Goal: Transaction & Acquisition: Purchase product/service

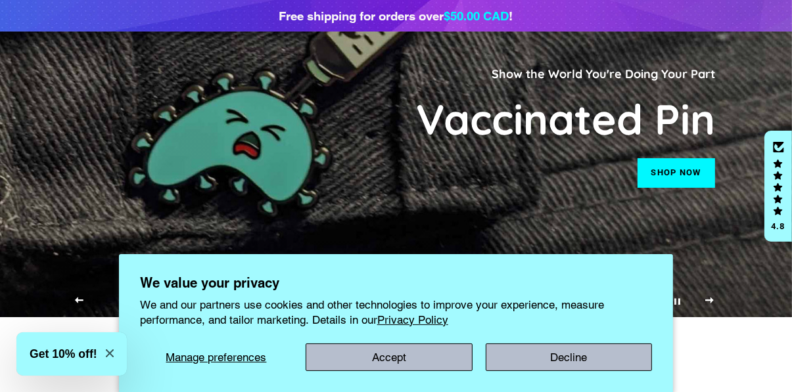
scroll to position [107, 0]
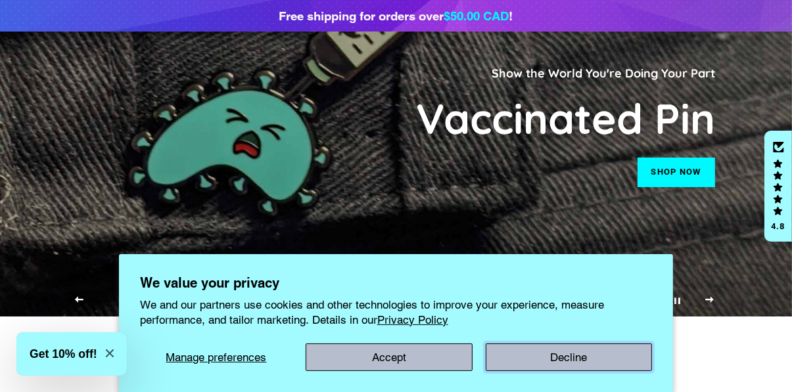
click at [597, 371] on button "Decline" at bounding box center [569, 358] width 167 height 28
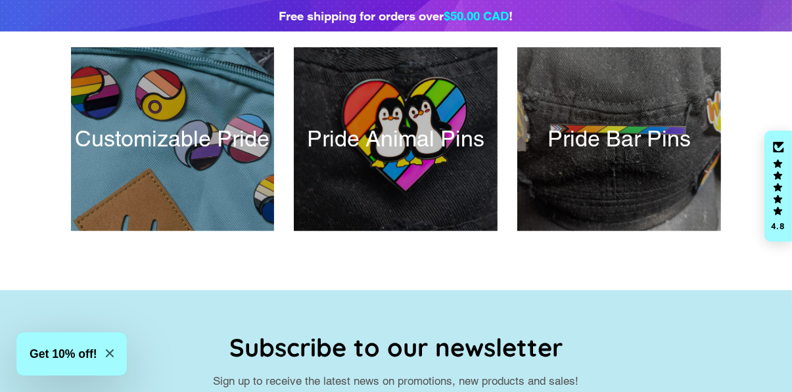
scroll to position [531, 0]
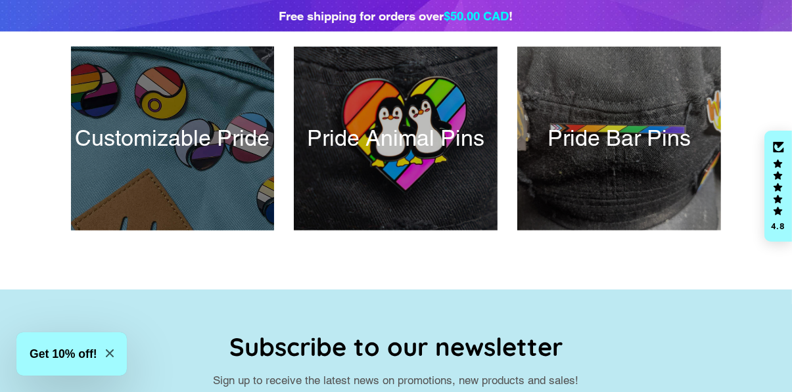
click at [167, 177] on div at bounding box center [173, 138] width 210 height 189
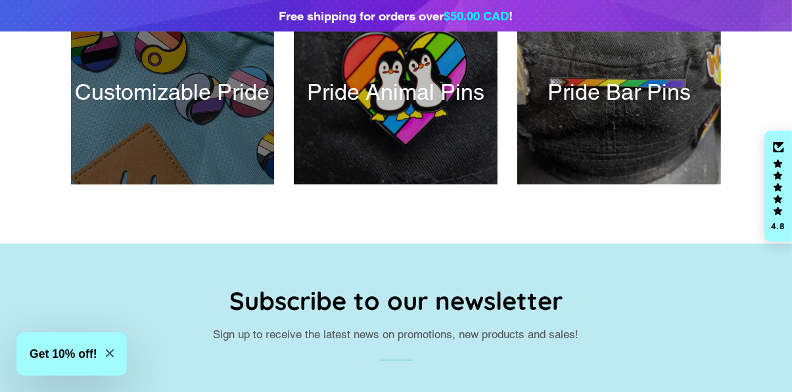
scroll to position [586, 0]
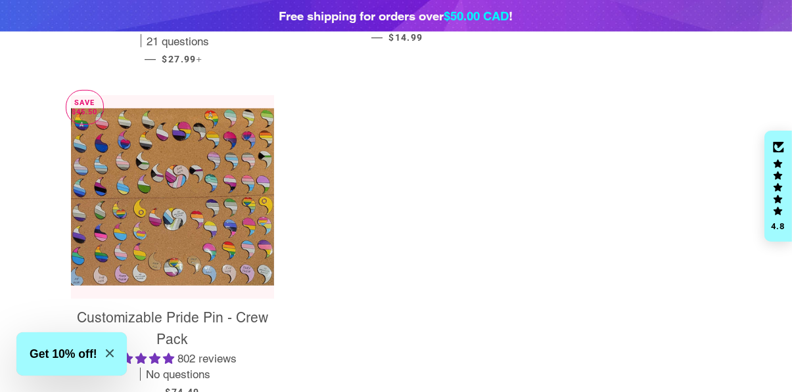
scroll to position [577, 0]
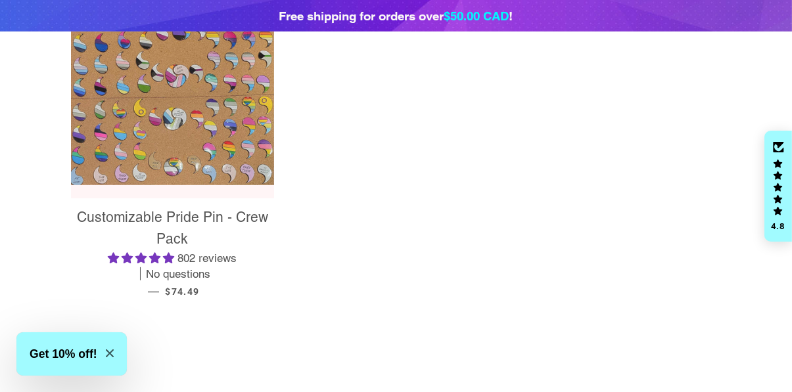
click at [161, 99] on img at bounding box center [173, 96] width 204 height 177
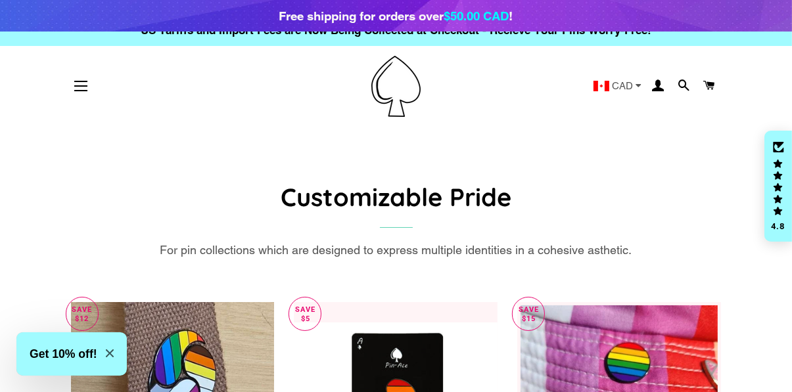
scroll to position [0, 0]
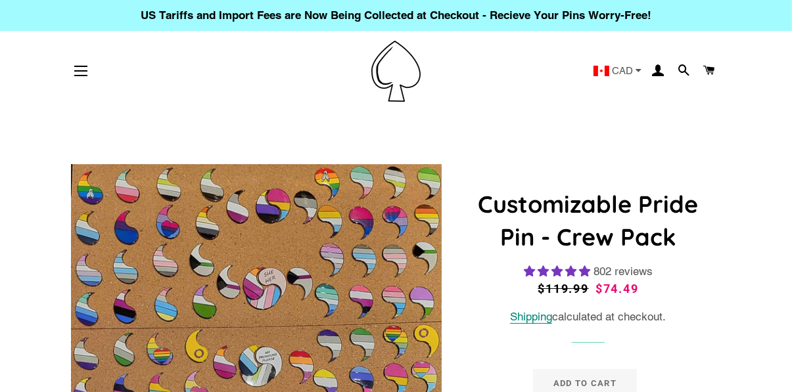
select select "**********"
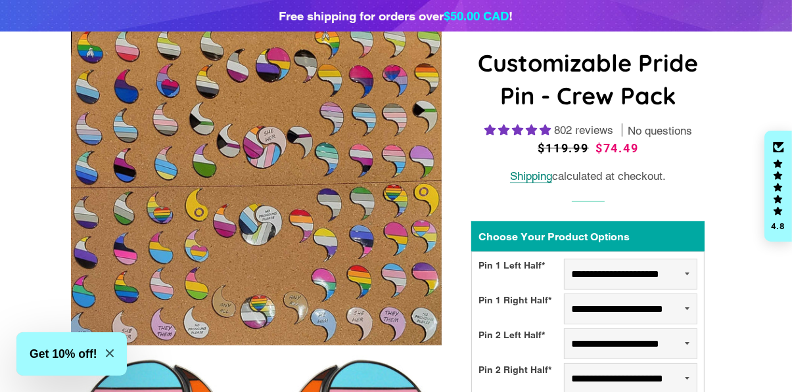
scroll to position [172, 0]
